Goal: Information Seeking & Learning: Understand process/instructions

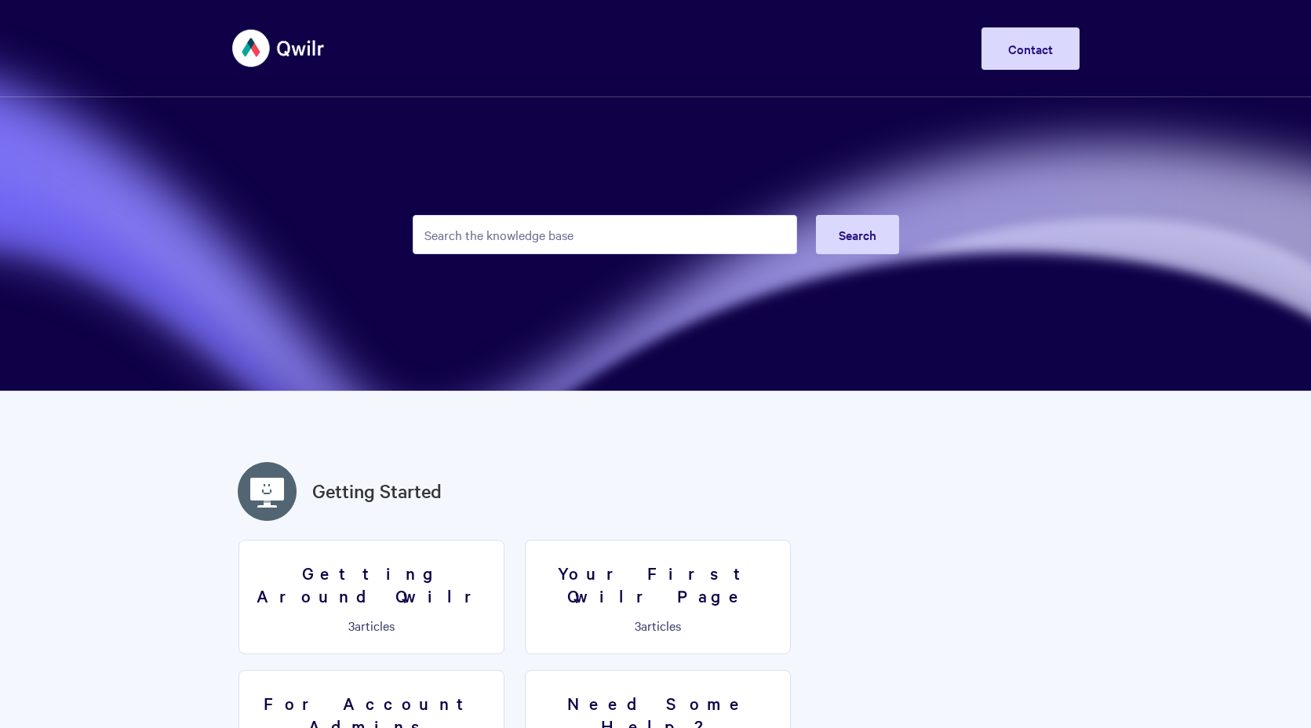
click at [647, 228] on input "Search the knowledge base" at bounding box center [605, 234] width 385 height 39
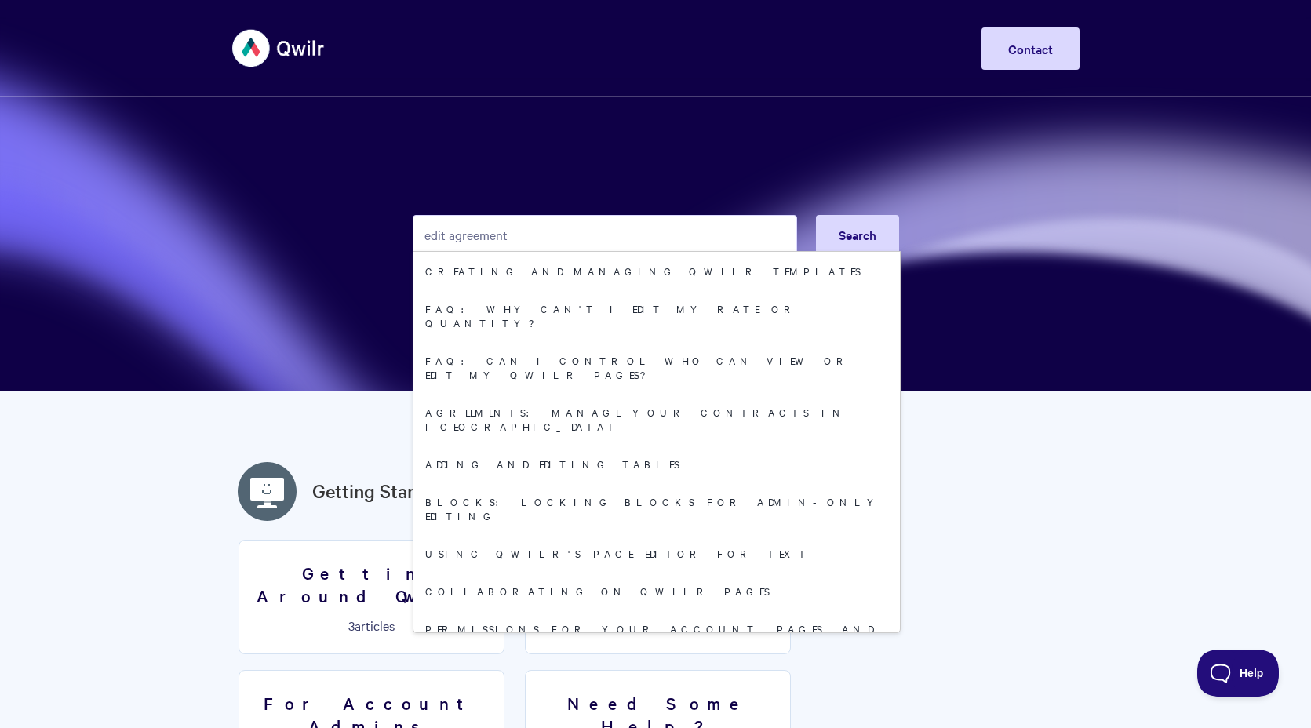
type input "edit agreement"
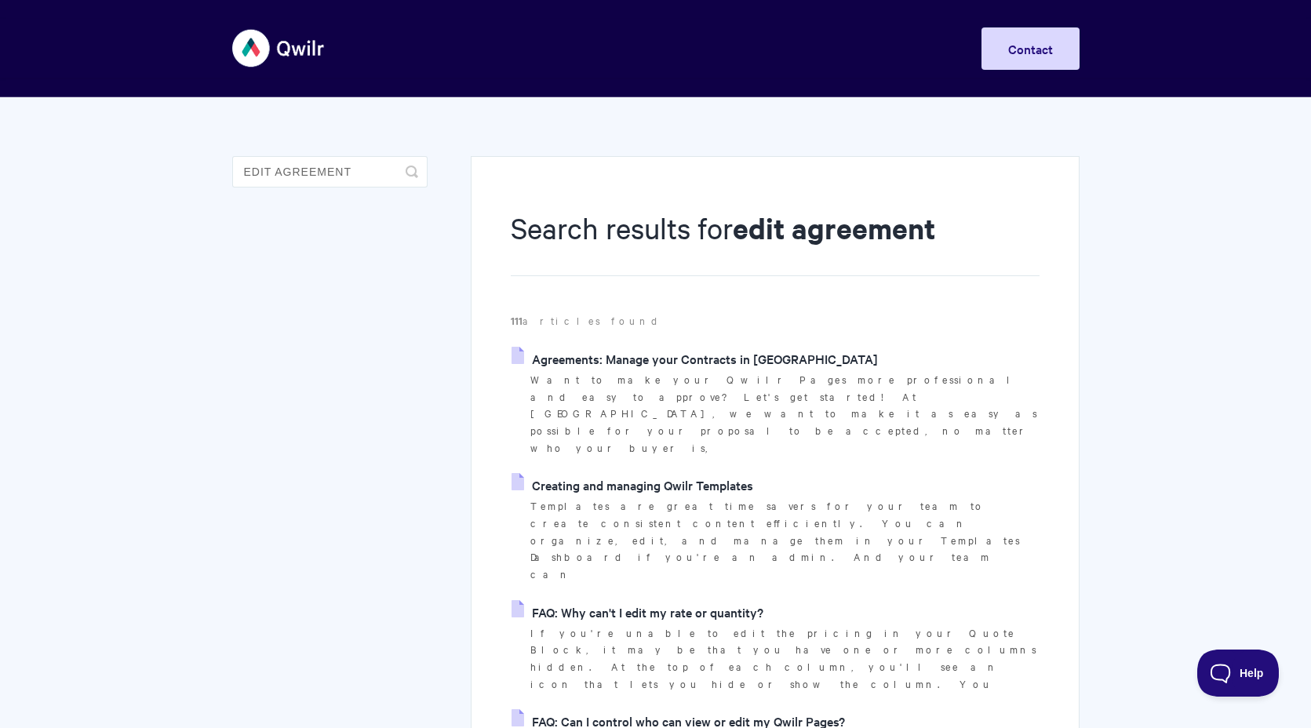
click at [759, 361] on link "Agreements: Manage your Contracts in [GEOGRAPHIC_DATA]" at bounding box center [695, 359] width 366 height 24
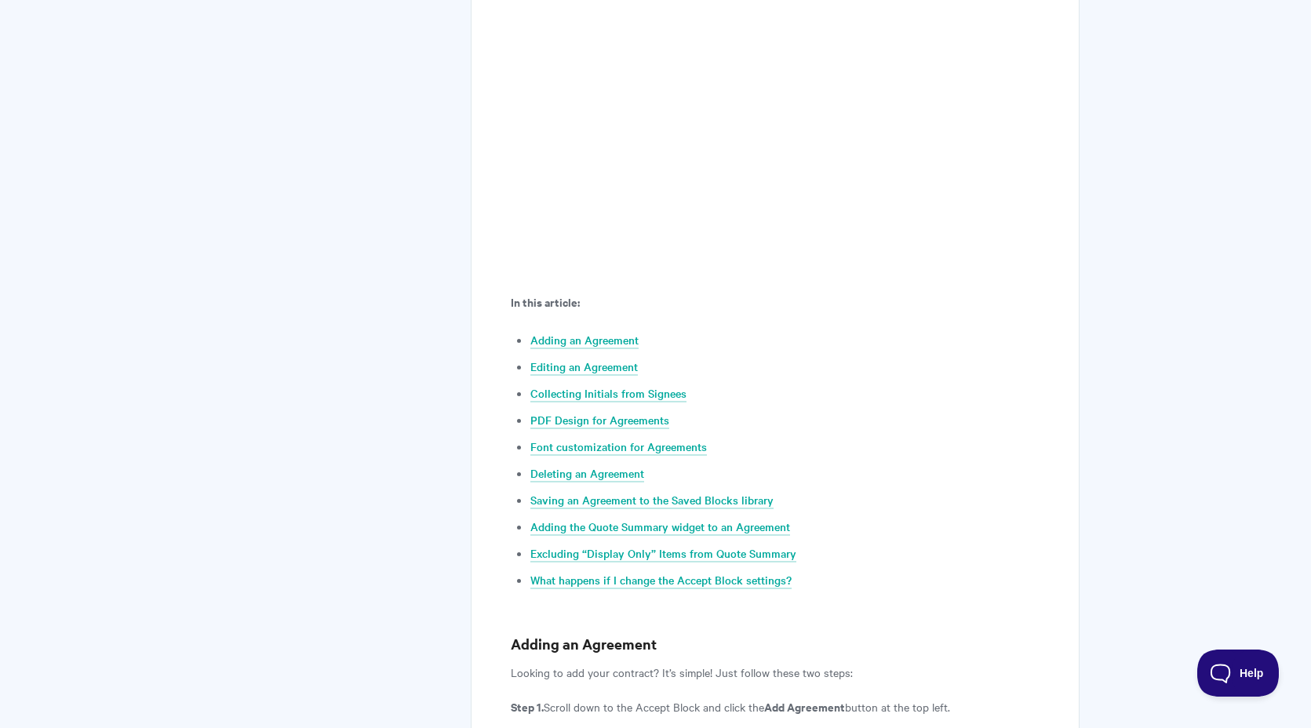
scroll to position [691, 0]
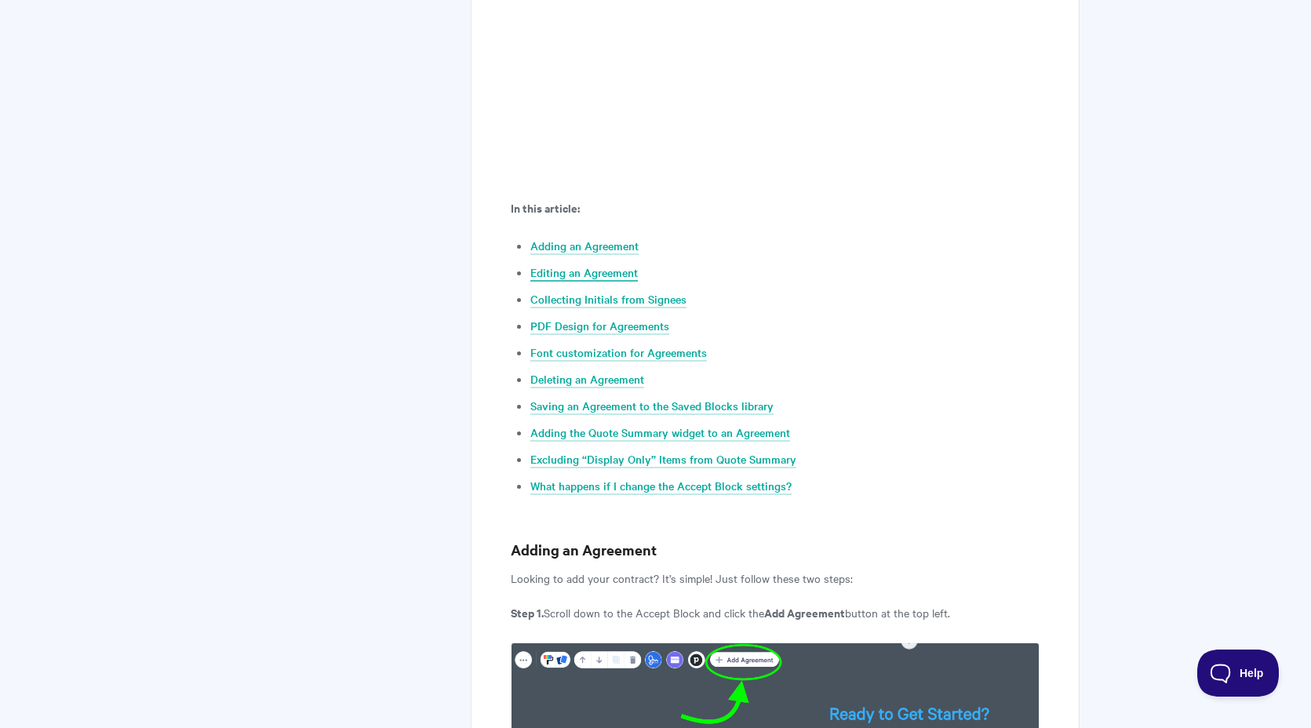
click at [611, 274] on link "Editing an Agreement" at bounding box center [585, 272] width 108 height 17
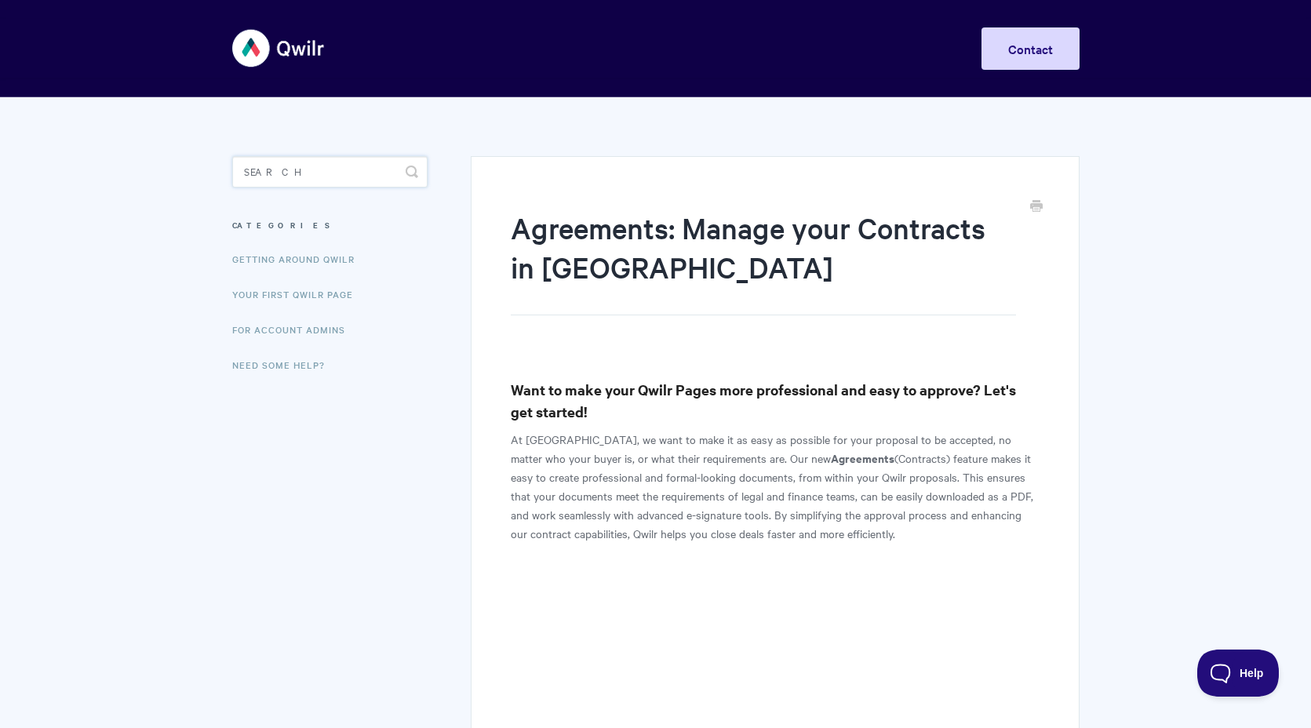
click at [348, 177] on input "Search" at bounding box center [329, 171] width 195 height 31
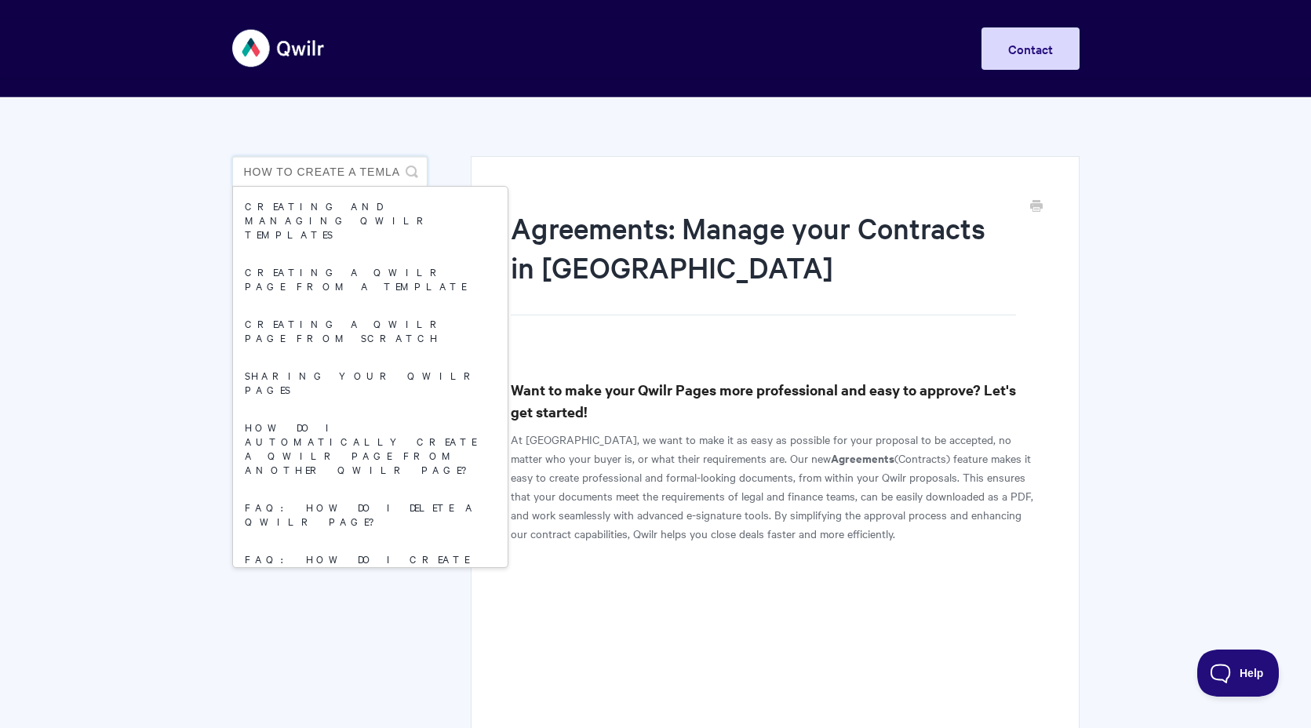
scroll to position [0, 1]
type input "How to create a temla"
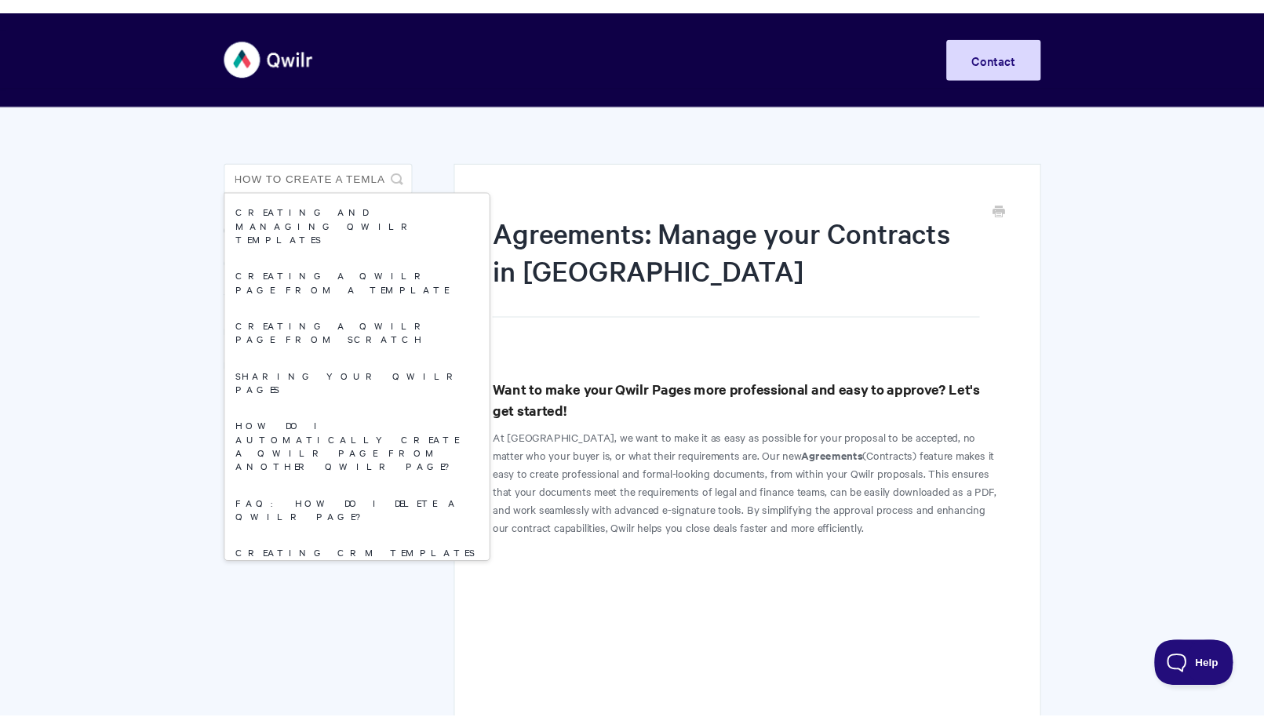
scroll to position [0, 0]
